Goal: Communication & Community: Answer question/provide support

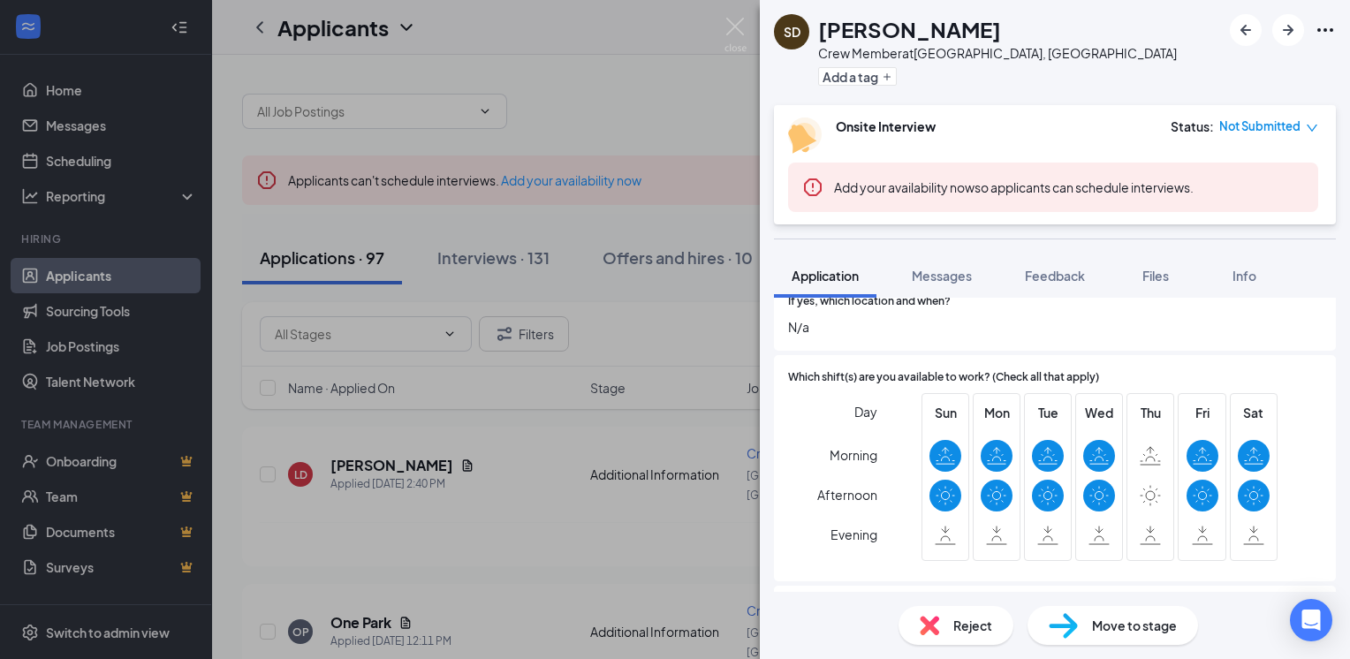
scroll to position [990, 0]
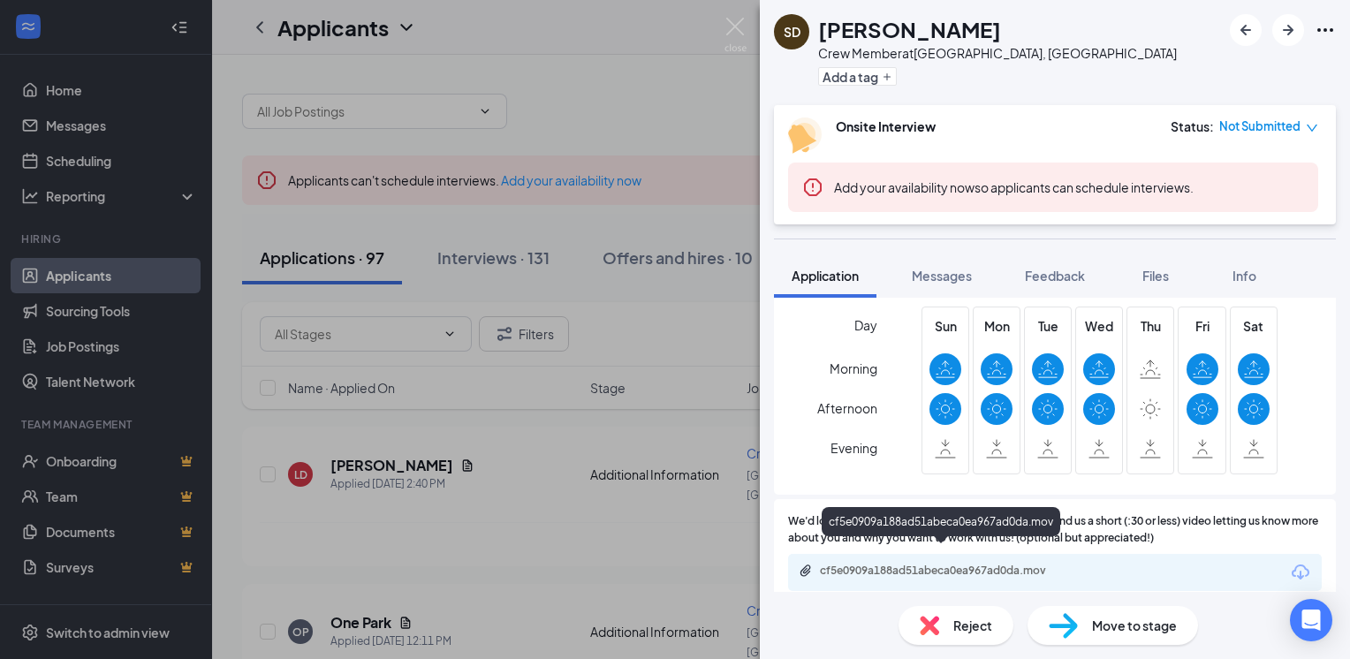
click at [966, 564] on div "cf5e0909a188ad51abeca0ea967ad0da.mov" at bounding box center [943, 571] width 247 height 14
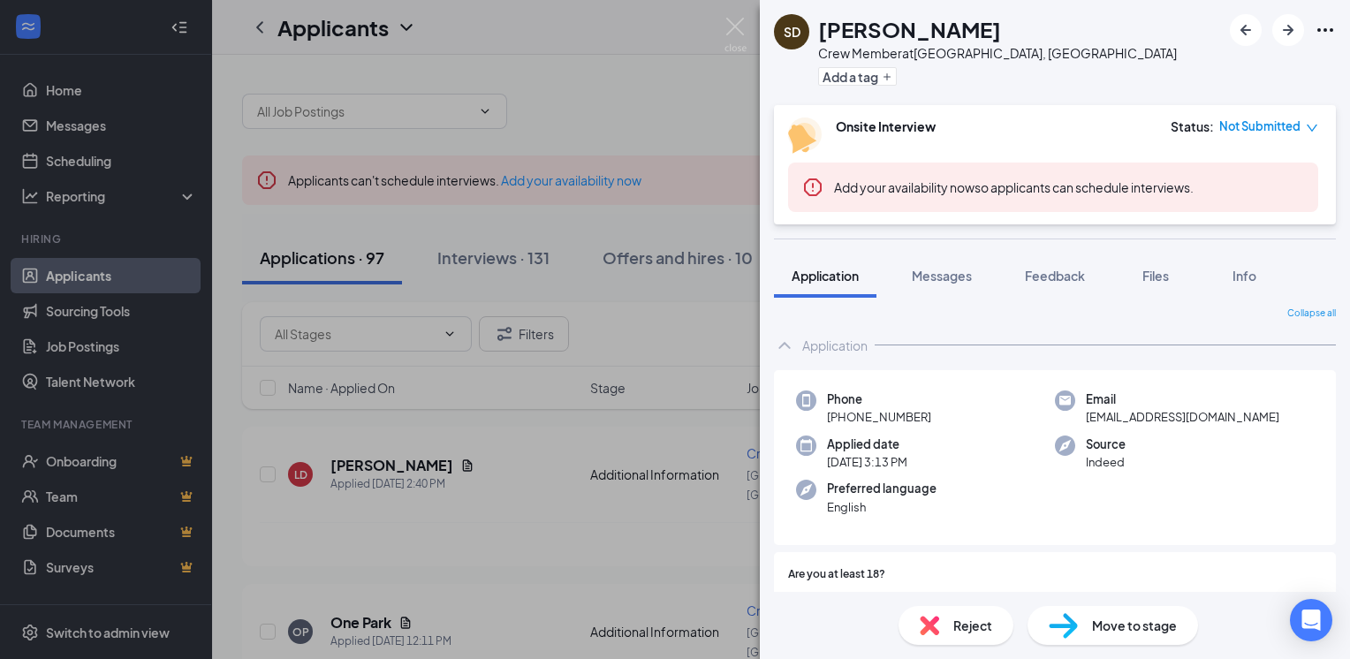
scroll to position [0, 0]
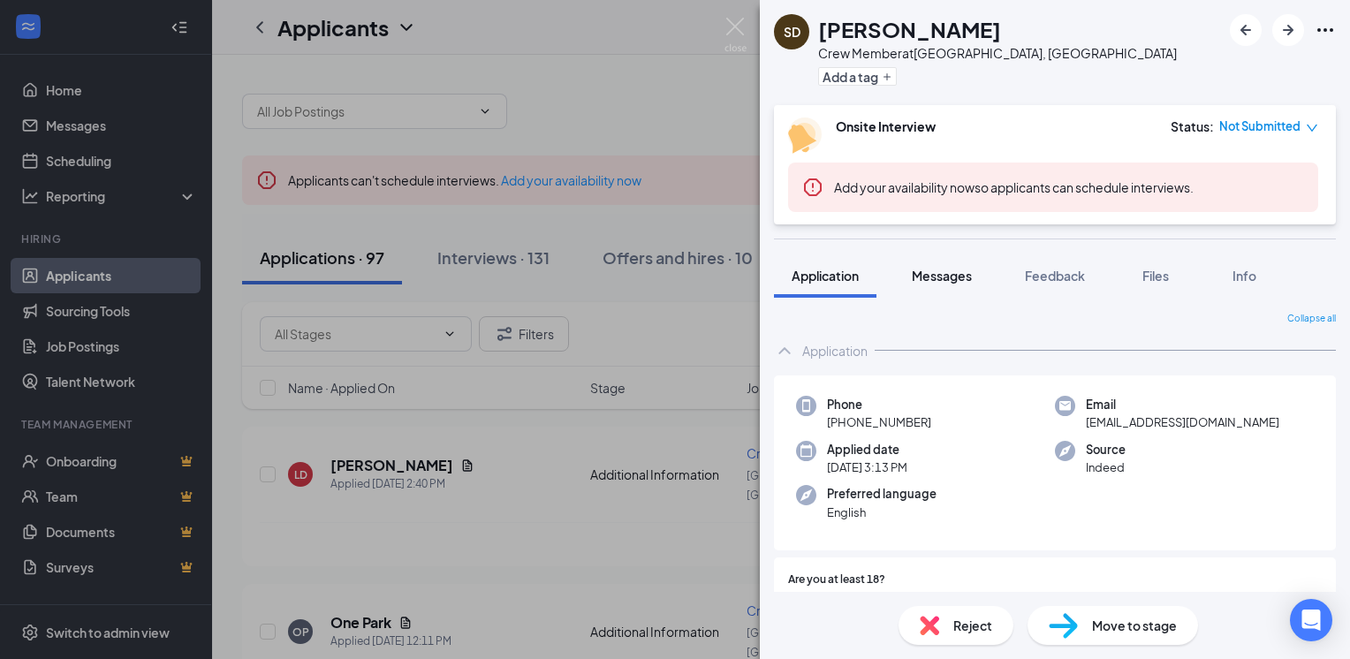
click at [951, 268] on span "Messages" at bounding box center [942, 276] width 60 height 16
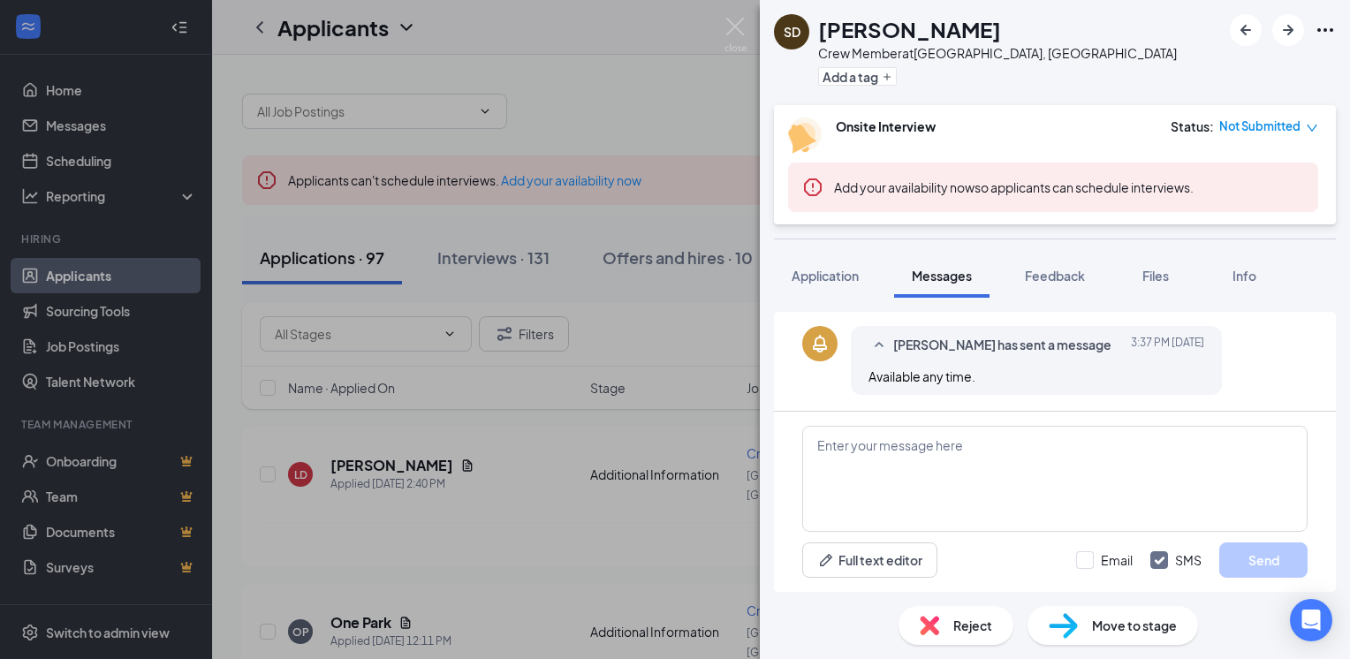
scroll to position [513, 0]
drag, startPoint x: 1002, startPoint y: 399, endPoint x: 807, endPoint y: 281, distance: 228.4
click at [807, 281] on span "Application" at bounding box center [825, 276] width 67 height 16
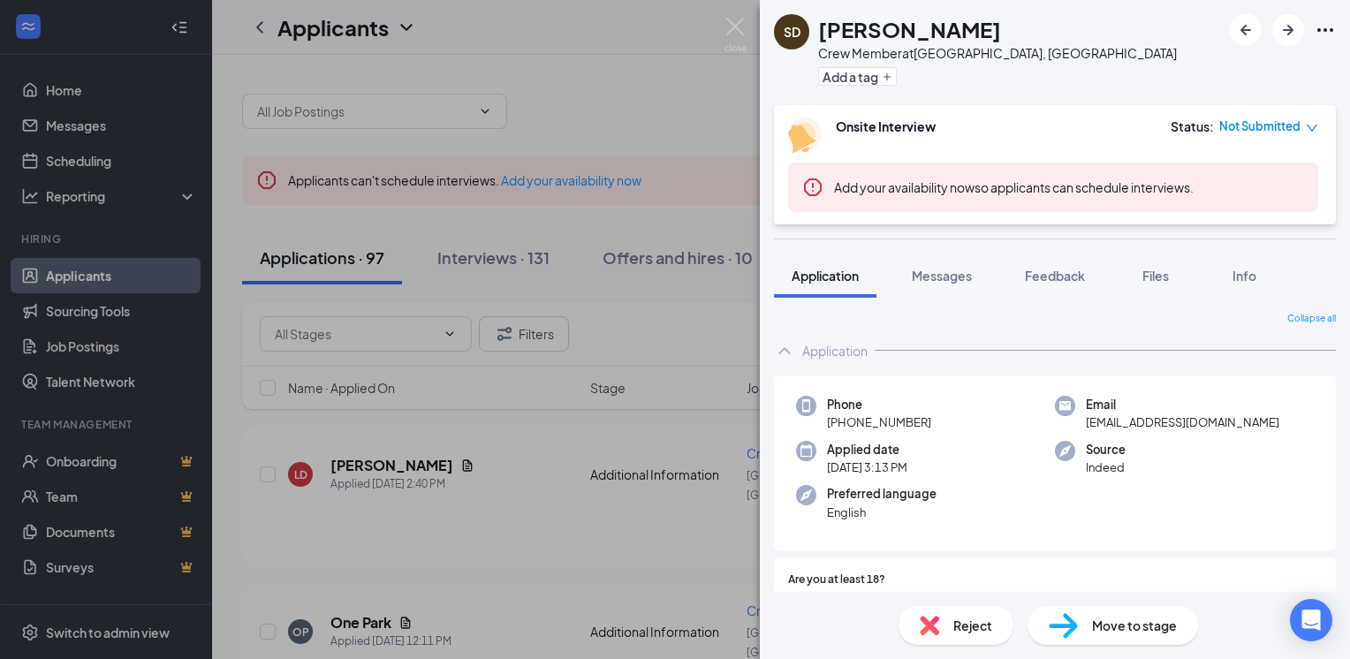
click at [1278, 344] on div "Application" at bounding box center [1055, 350] width 562 height 35
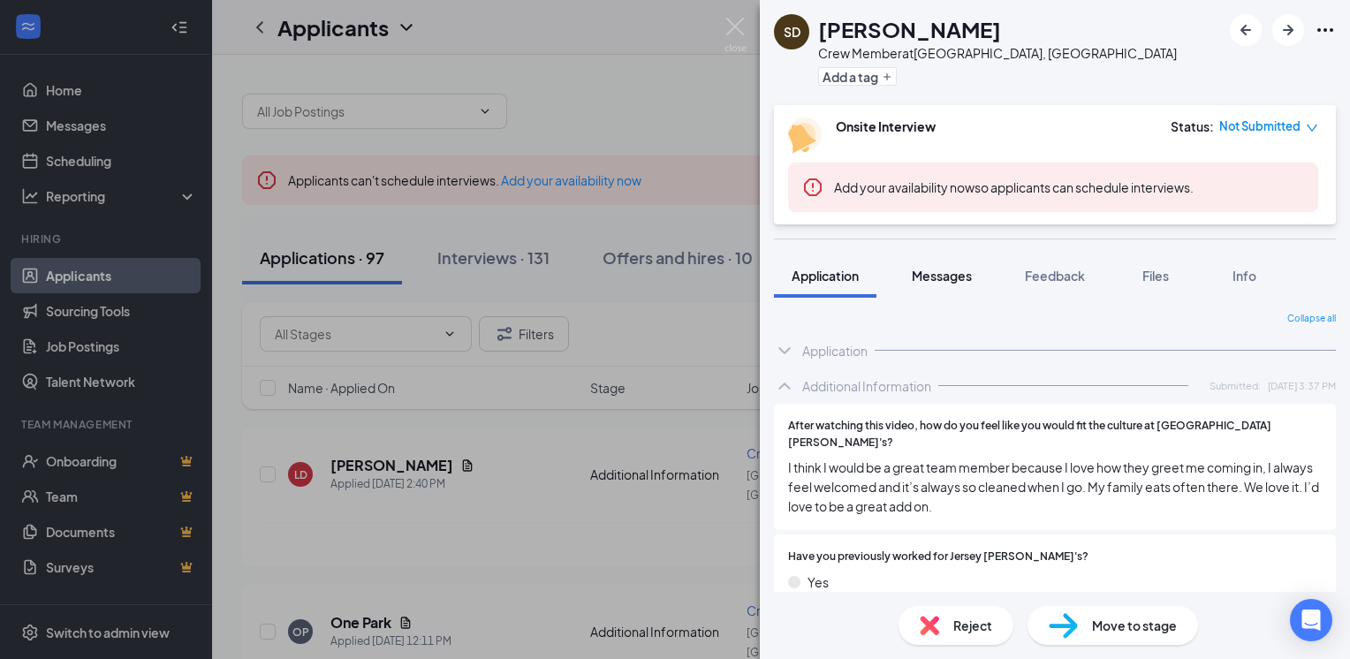
click at [930, 279] on span "Messages" at bounding box center [942, 276] width 60 height 16
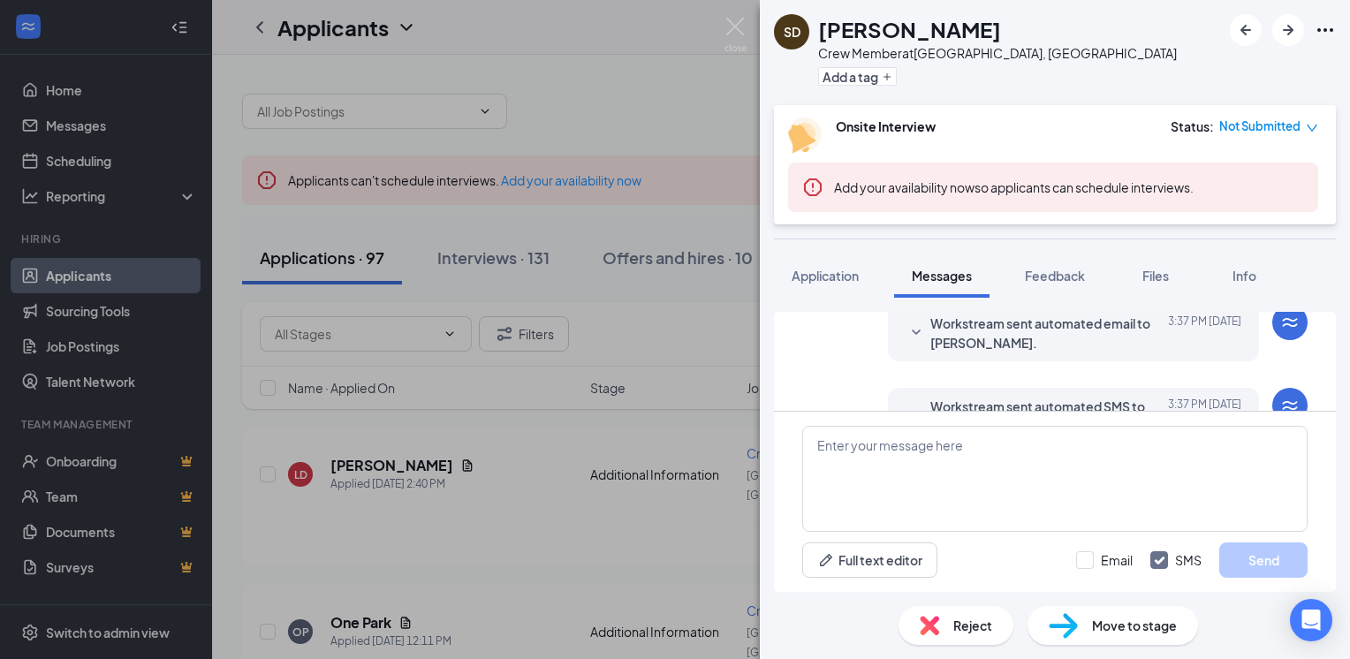
scroll to position [513, 0]
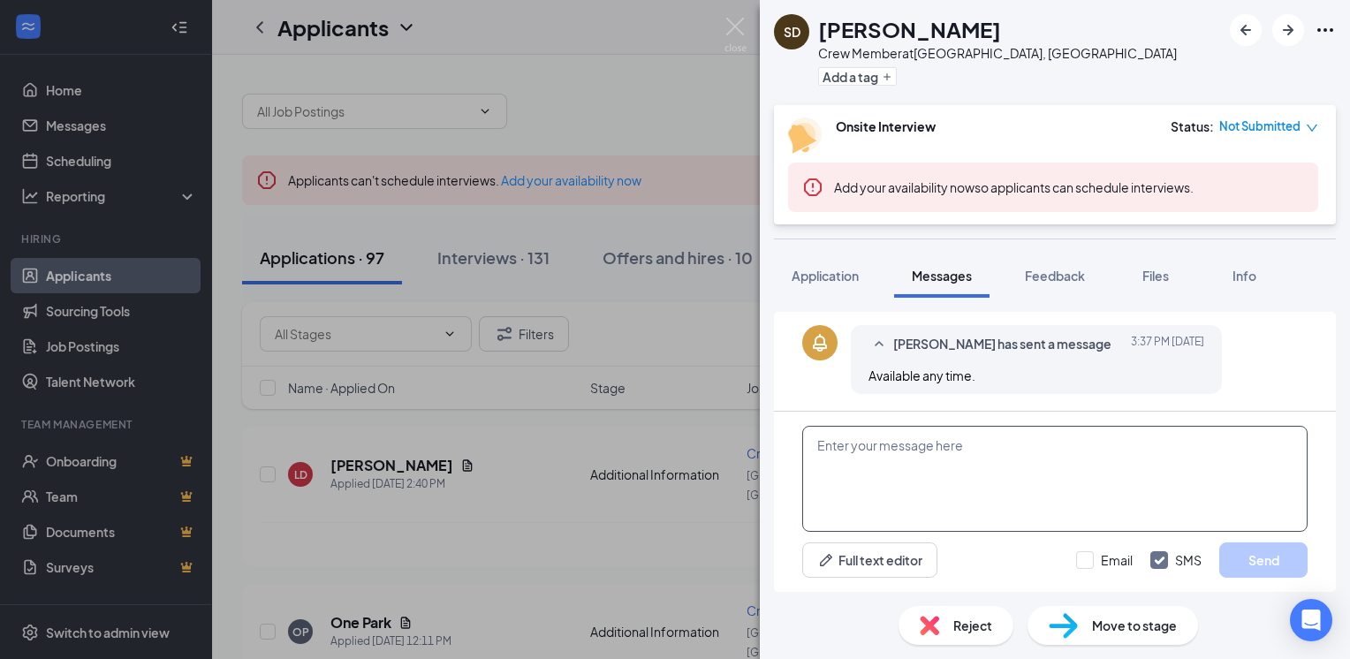
click at [816, 447] on textarea at bounding box center [1054, 479] width 505 height 106
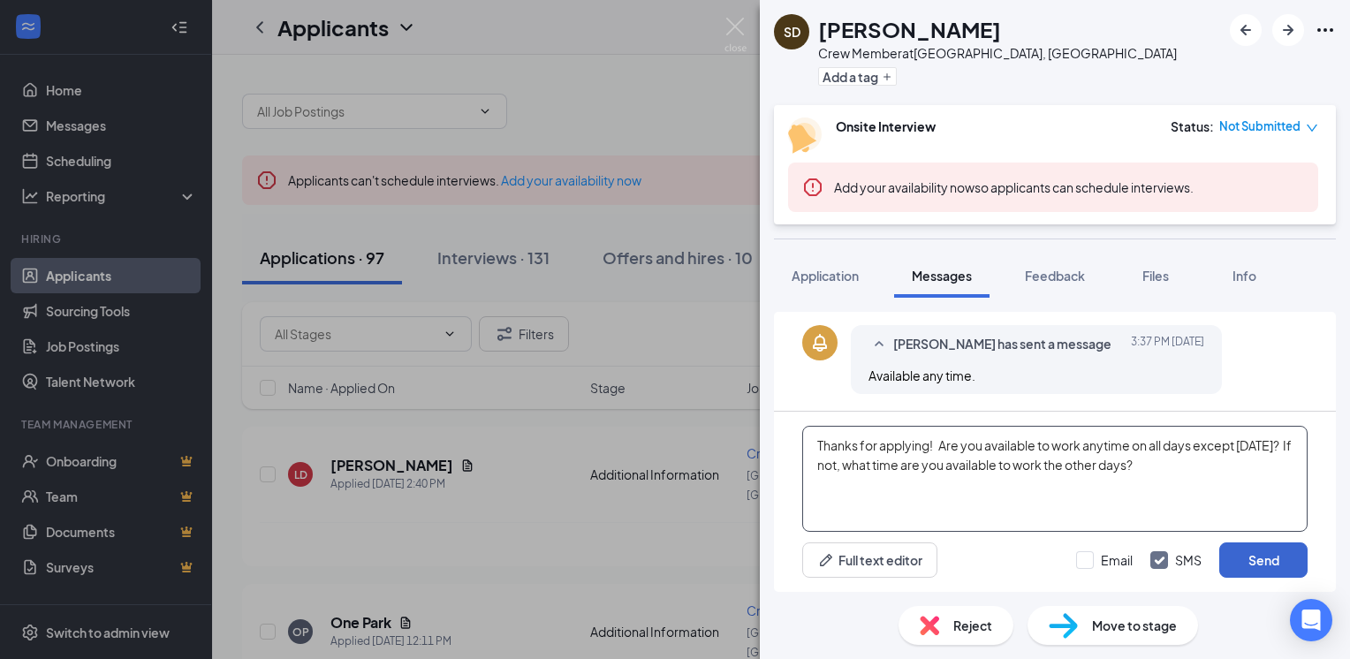
type textarea "Thanks for applying! Are you available to work anytime on all days except [DATE…"
click at [1253, 568] on button "Send" at bounding box center [1263, 560] width 88 height 35
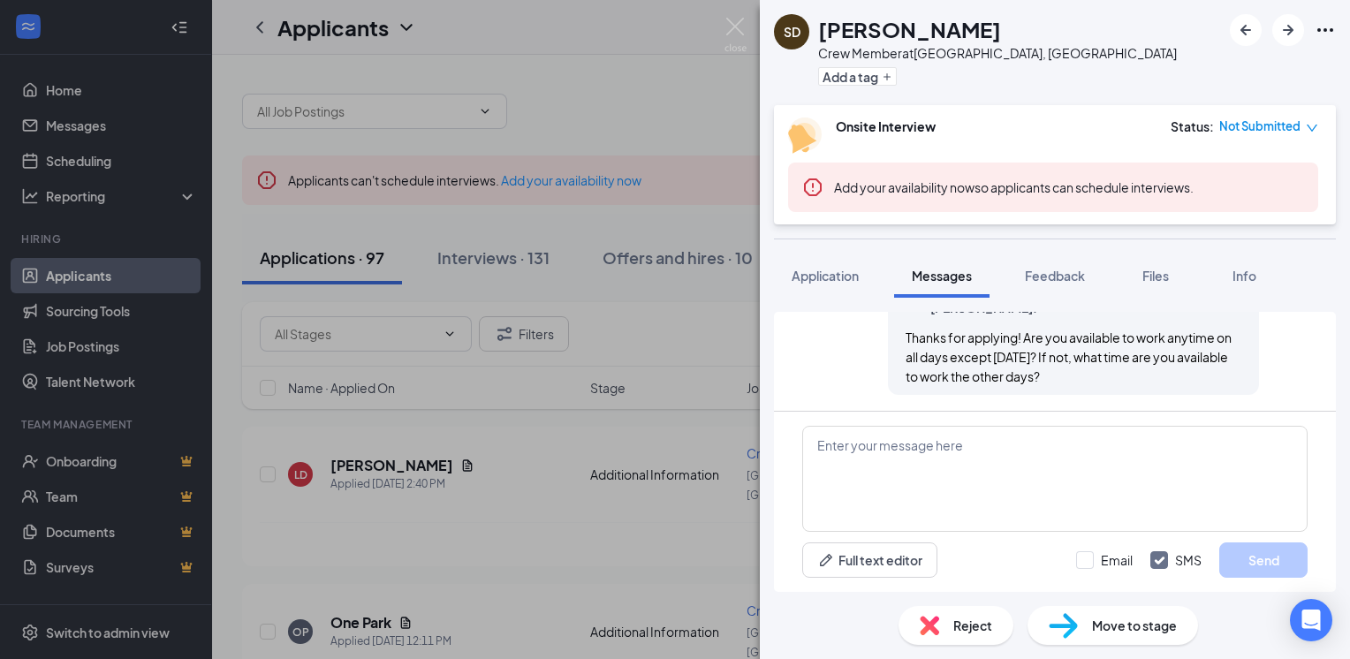
scroll to position [665, 0]
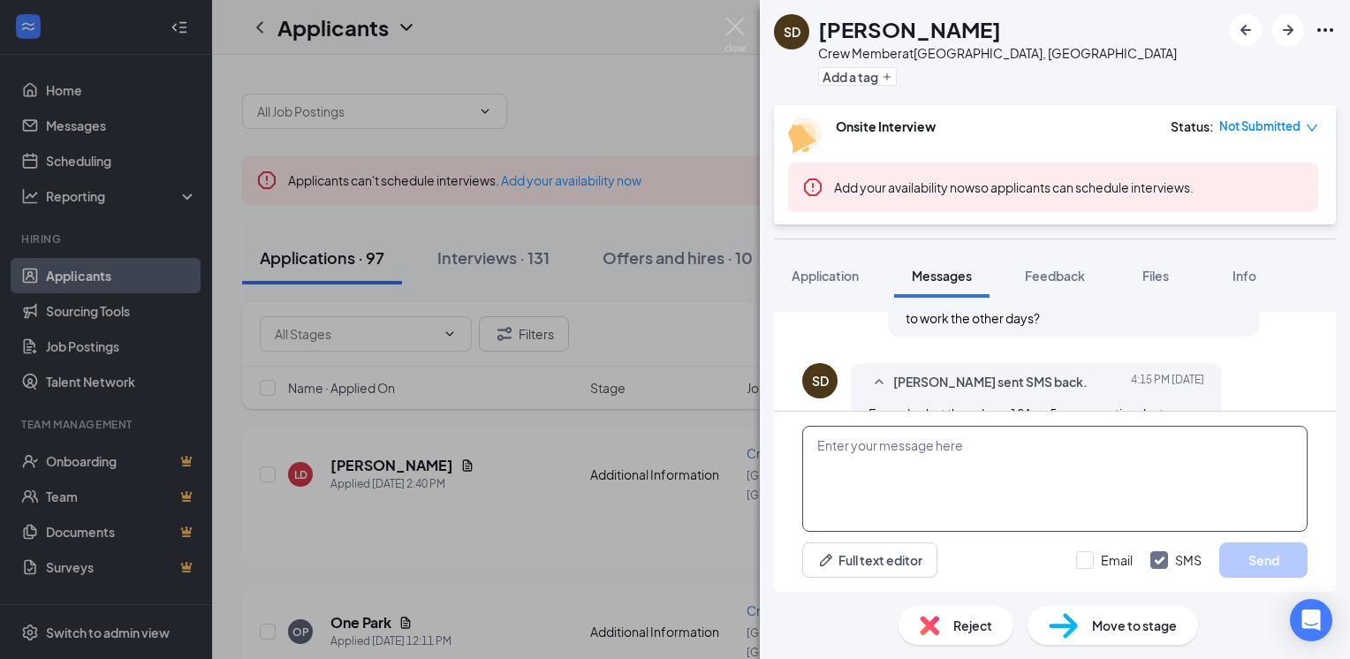
scroll to position [786, 0]
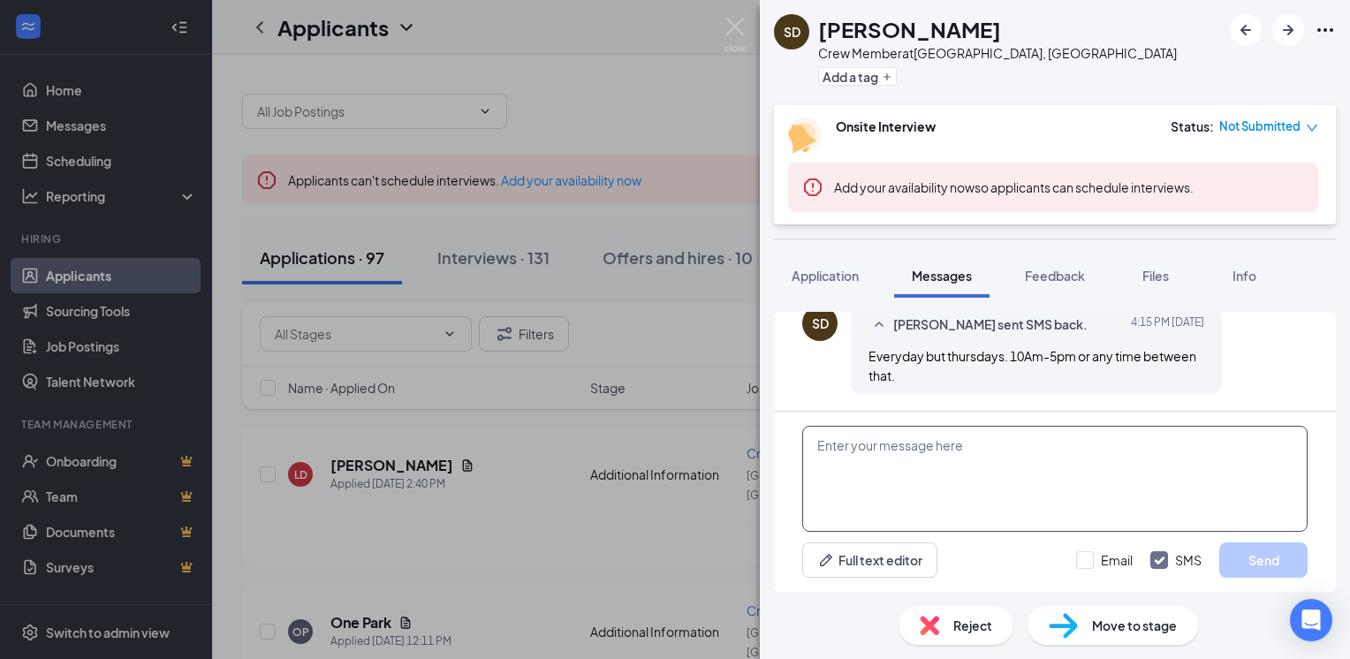
click at [818, 450] on textarea at bounding box center [1054, 479] width 505 height 106
type textarea "ok so not later than that? or is that just a preference?"
click at [1260, 563] on button "Send" at bounding box center [1263, 560] width 88 height 35
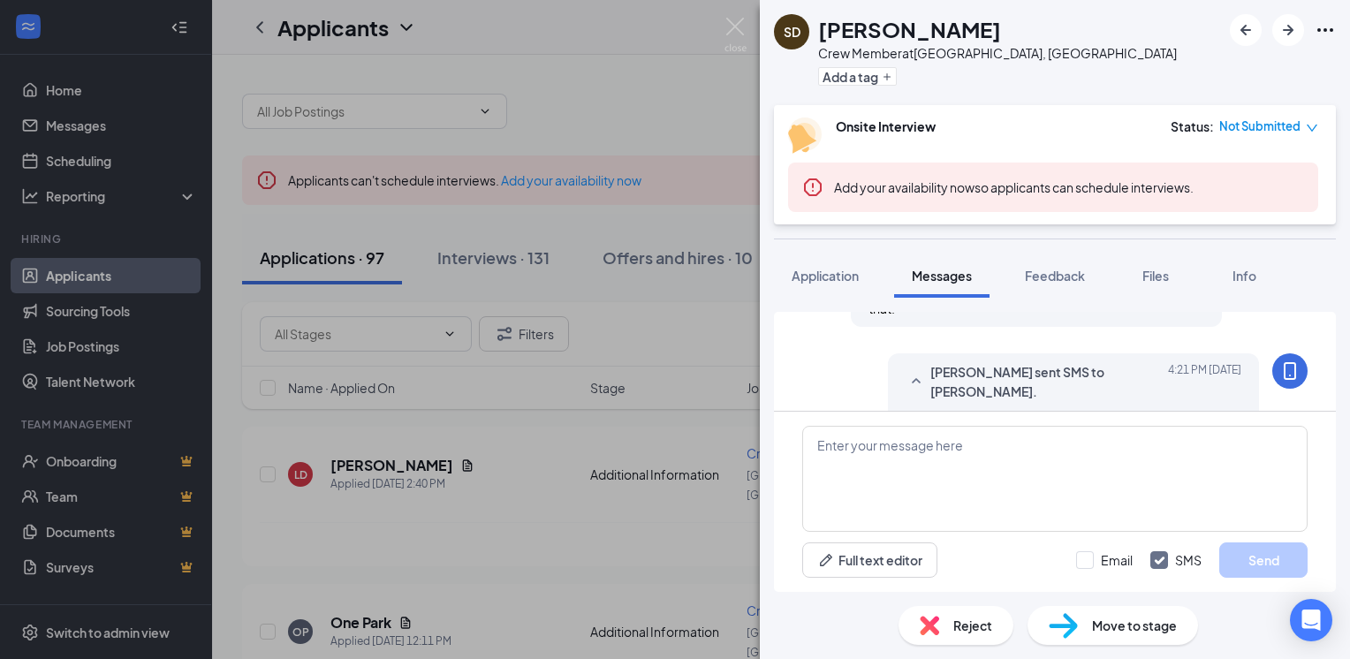
scroll to position [899, 0]
